Goal: Obtain resource: Obtain resource

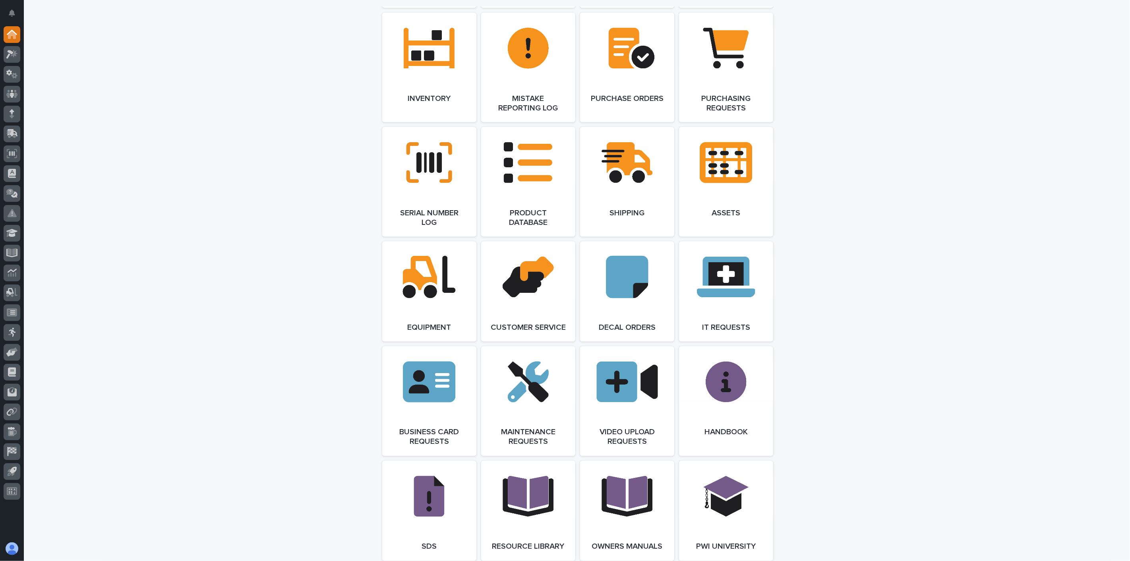
scroll to position [1103, 0]
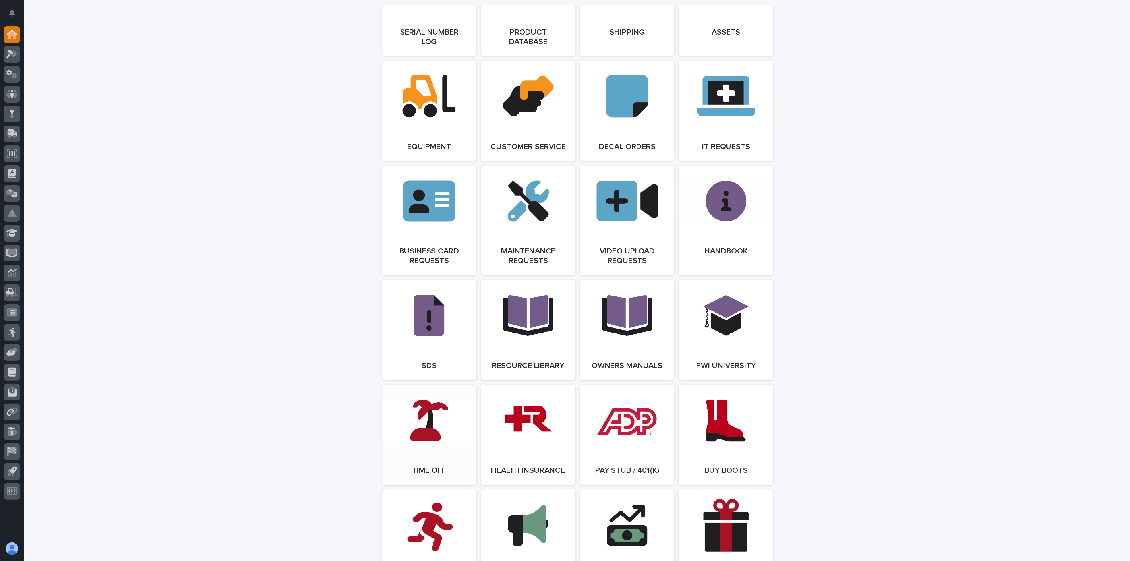
click at [439, 426] on link "Open Link" at bounding box center [429, 435] width 94 height 100
click at [435, 454] on link "Open Link" at bounding box center [429, 435] width 94 height 100
click at [11, 251] on icon at bounding box center [12, 252] width 9 height 8
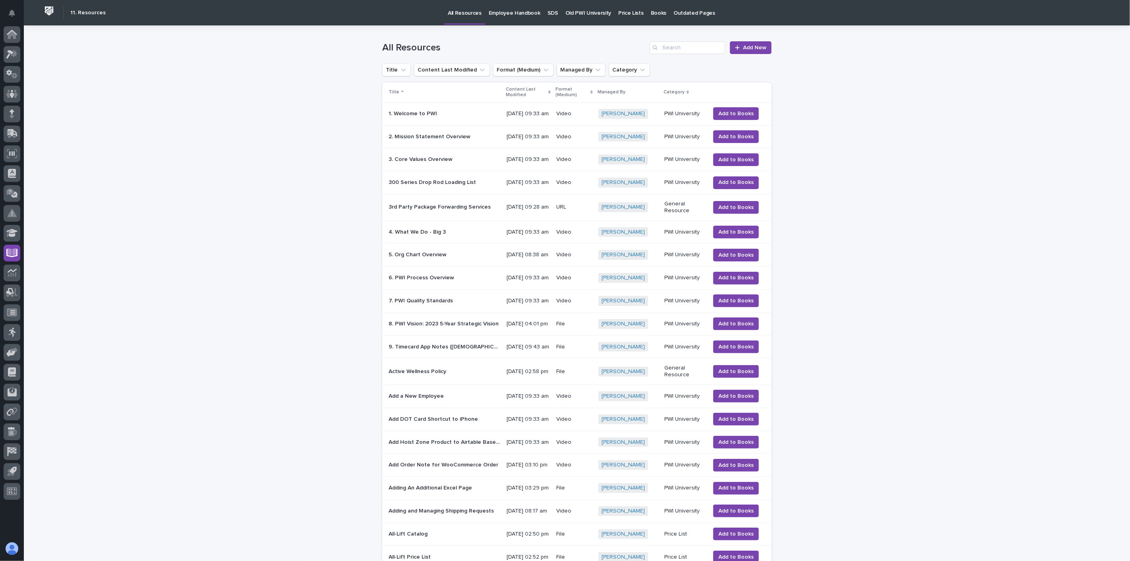
click at [501, 13] on p "Employee Handbook" at bounding box center [515, 8] width 52 height 17
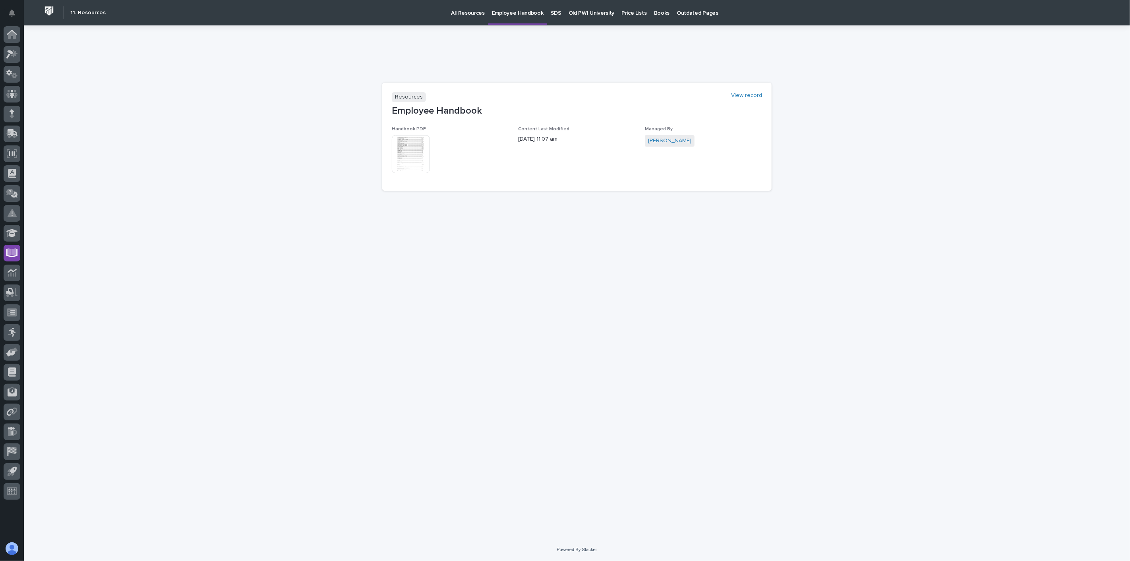
click at [409, 158] on img at bounding box center [411, 154] width 38 height 38
